Goal: Task Accomplishment & Management: Use online tool/utility

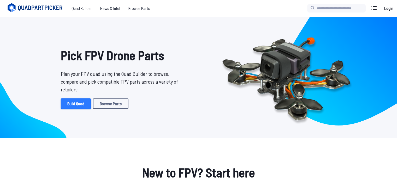
click at [72, 106] on link "Build Quad" at bounding box center [76, 104] width 30 height 10
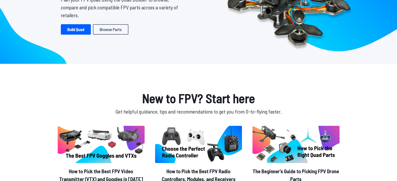
scroll to position [104, 0]
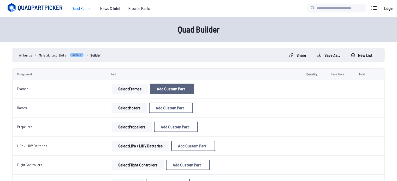
click at [160, 86] on button "Add Custom Part" at bounding box center [172, 89] width 44 height 10
select select "**********"
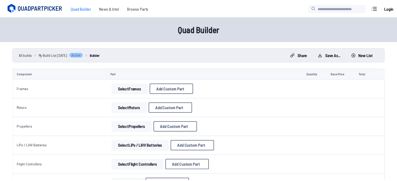
scroll to position [11, 0]
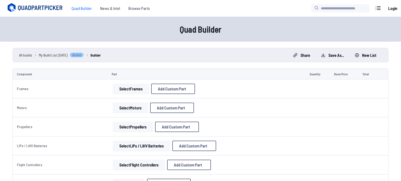
click at [166, 37] on input at bounding box center [200, 42] width 111 height 11
drag, startPoint x: 168, startPoint y: 60, endPoint x: 170, endPoint y: 70, distance: 10.3
click at [168, 61] on input at bounding box center [200, 64] width 111 height 11
click at [237, 160] on button "Add Custom Part" at bounding box center [238, 156] width 33 height 8
click at [203, 167] on button "Cancel" at bounding box center [211, 164] width 18 height 8
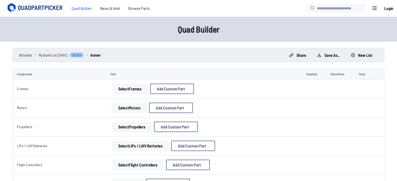
click at [41, 90] on td "Frames" at bounding box center [60, 89] width 94 height 19
click at [141, 94] on td "Select Frames Add Custom Part Add Custom Part Part name* Enter a name for this …" at bounding box center [204, 89] width 196 height 19
click at [124, 88] on button "Select Frames" at bounding box center [130, 89] width 36 height 10
click at [120, 100] on td "Select Motors Add Custom Part Add Custom Part Part name* Brand / Manufacturer P…" at bounding box center [204, 108] width 196 height 19
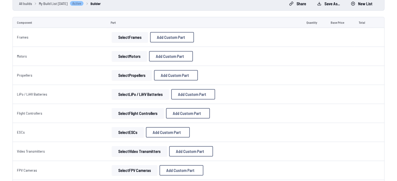
scroll to position [0, 0]
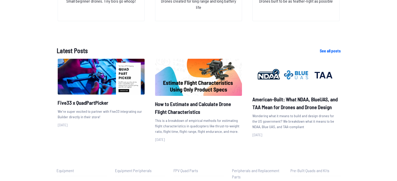
scroll to position [571, 0]
